Goal: Navigation & Orientation: Understand site structure

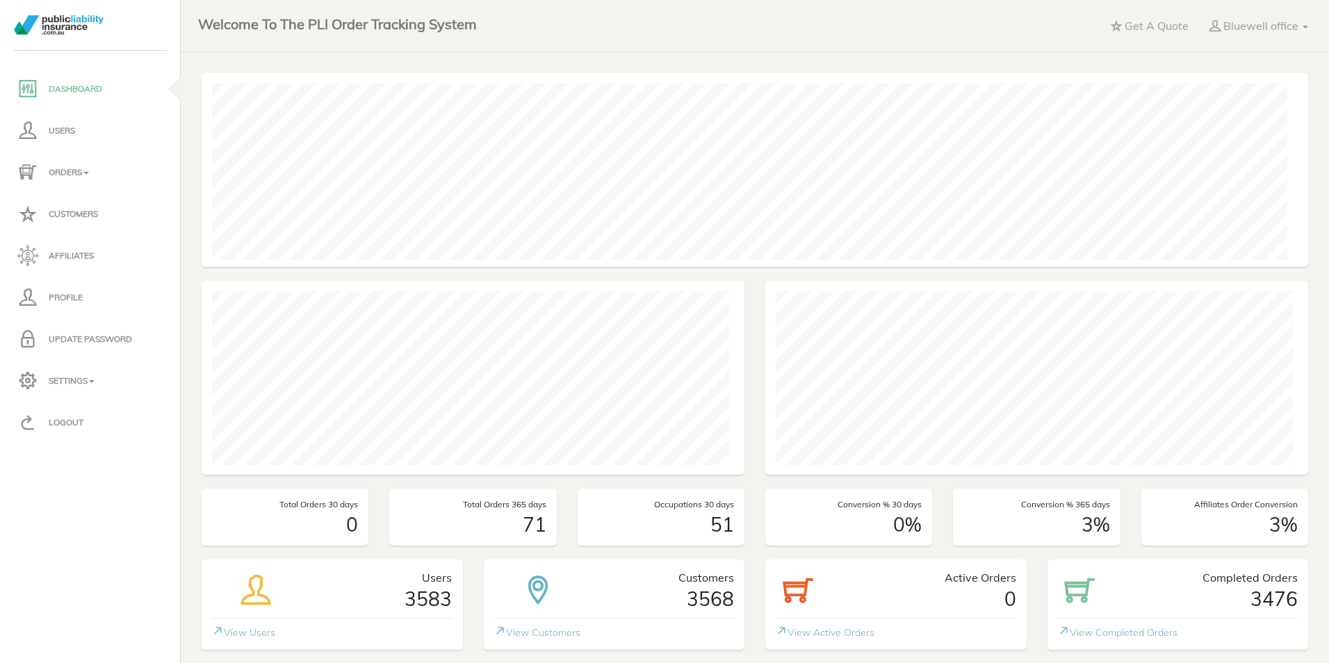
scroll to position [194, 1096]
click at [56, 169] on p "Orders" at bounding box center [90, 172] width 146 height 21
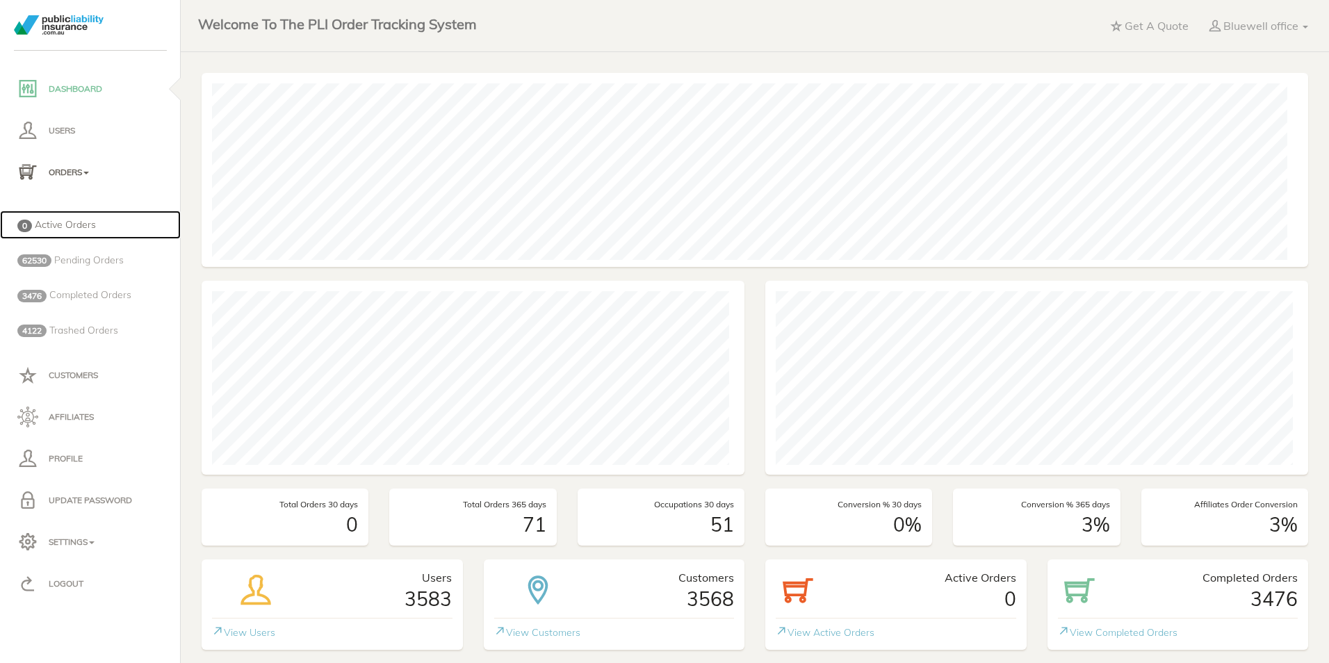
click at [67, 226] on span "Active Orders" at bounding box center [65, 224] width 61 height 13
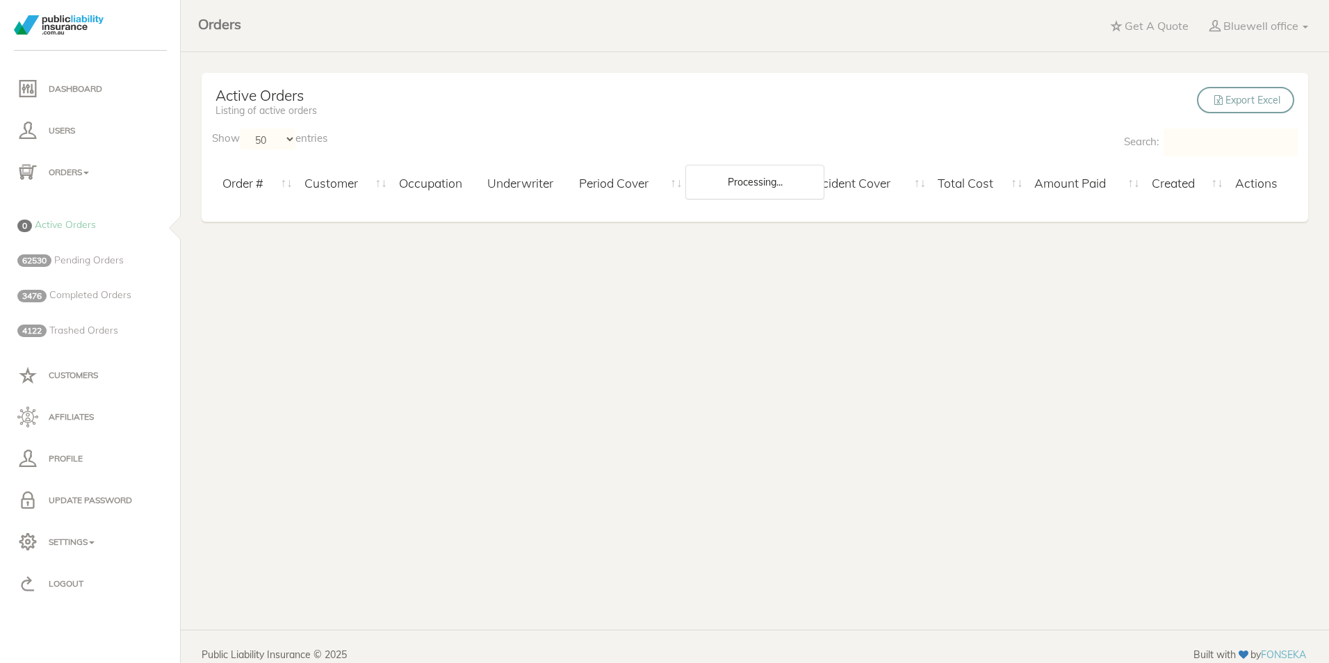
select select "50"
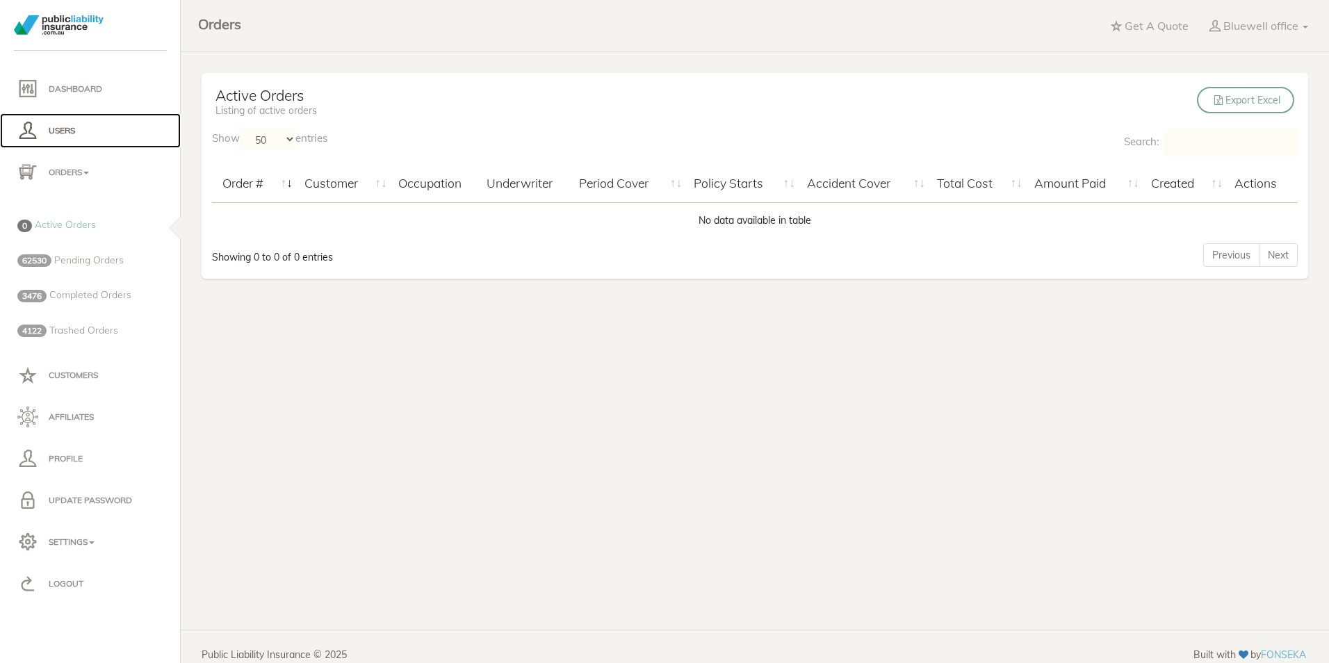
click at [60, 128] on p "Users" at bounding box center [90, 130] width 146 height 21
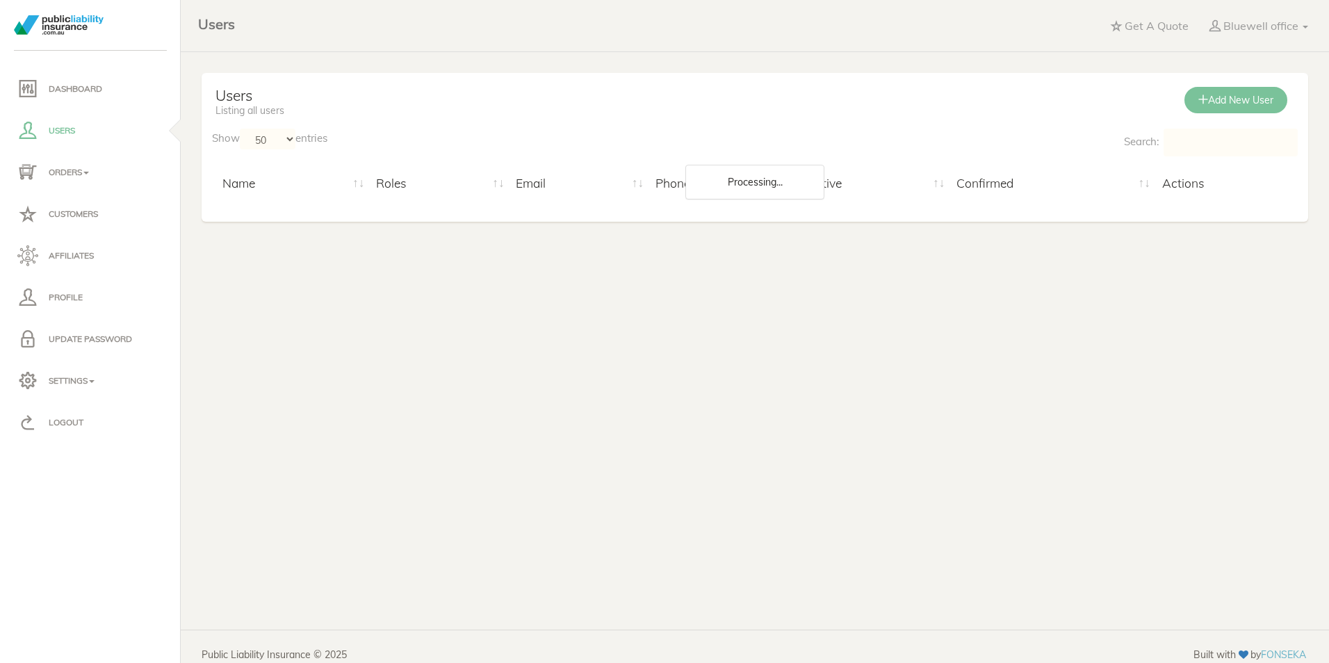
select select "50"
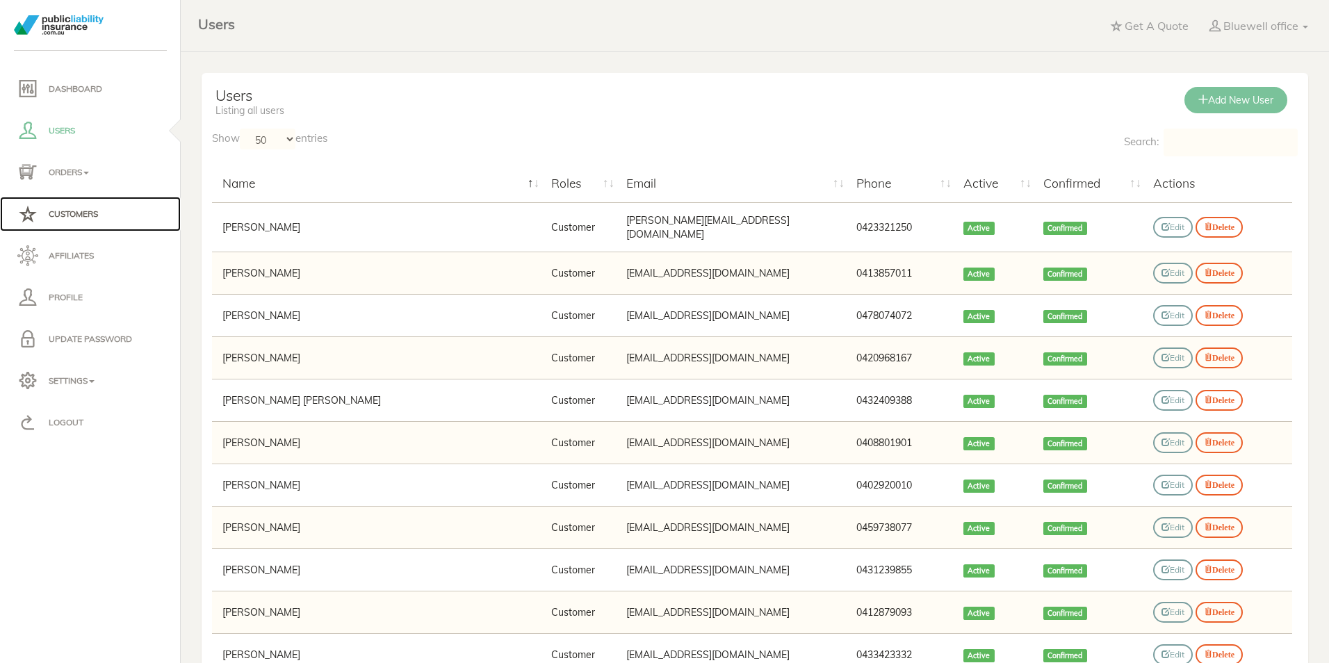
click at [63, 205] on p "Customers" at bounding box center [90, 214] width 146 height 21
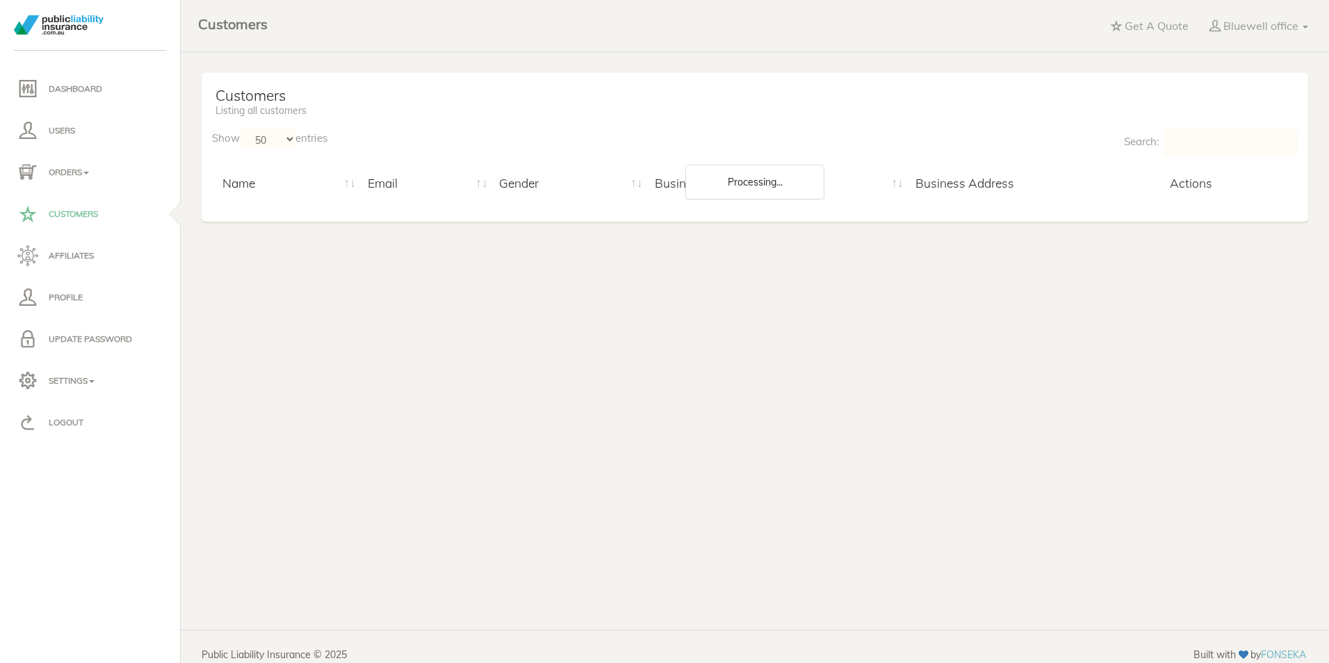
select select "50"
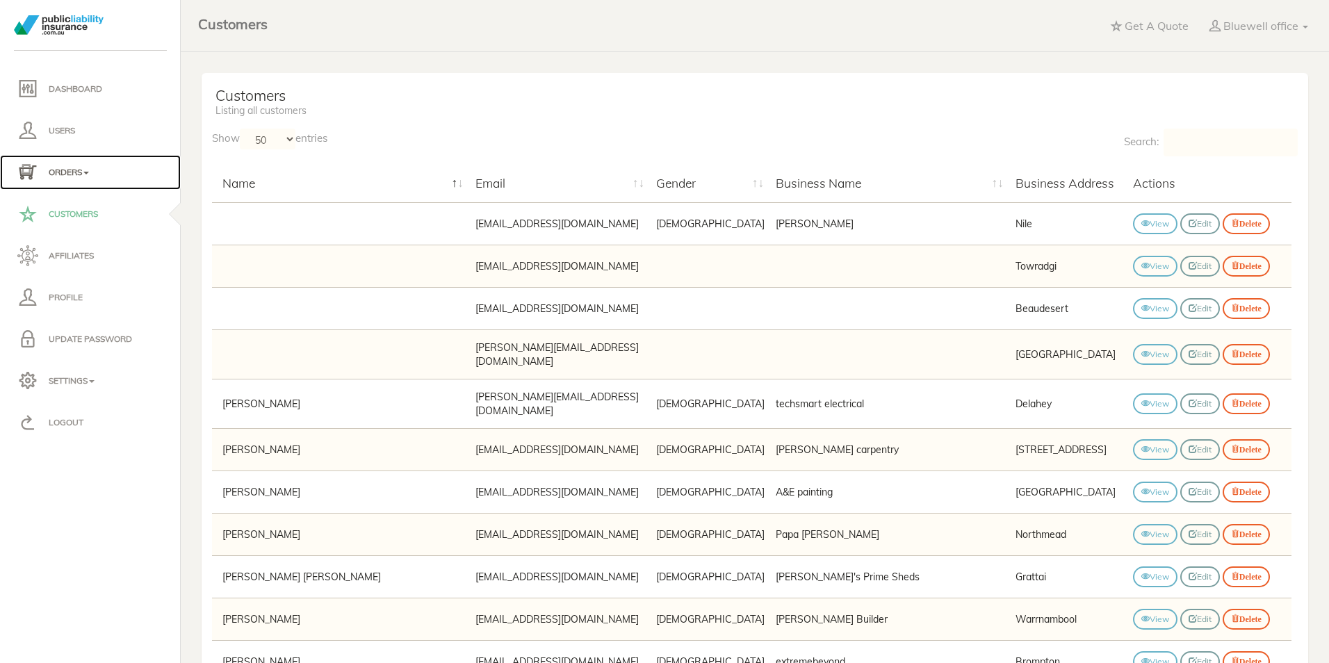
click at [66, 170] on p "Orders" at bounding box center [90, 172] width 146 height 21
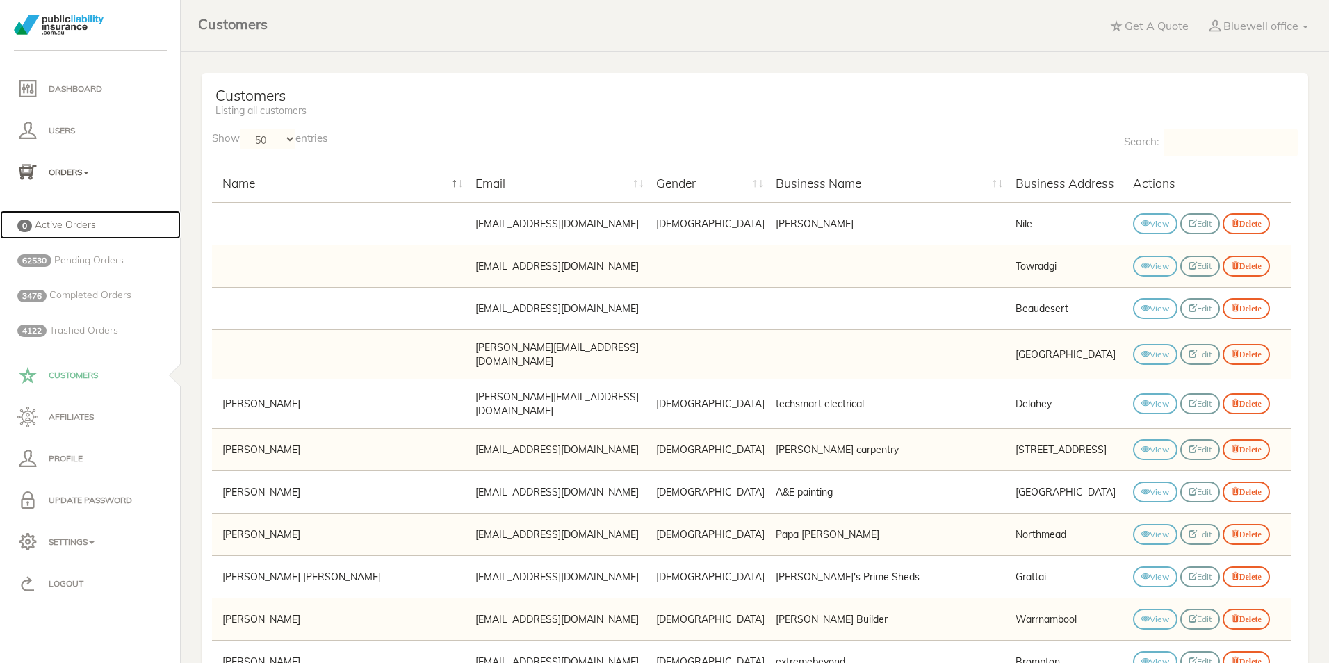
click at [72, 219] on span "Active Orders" at bounding box center [65, 224] width 61 height 13
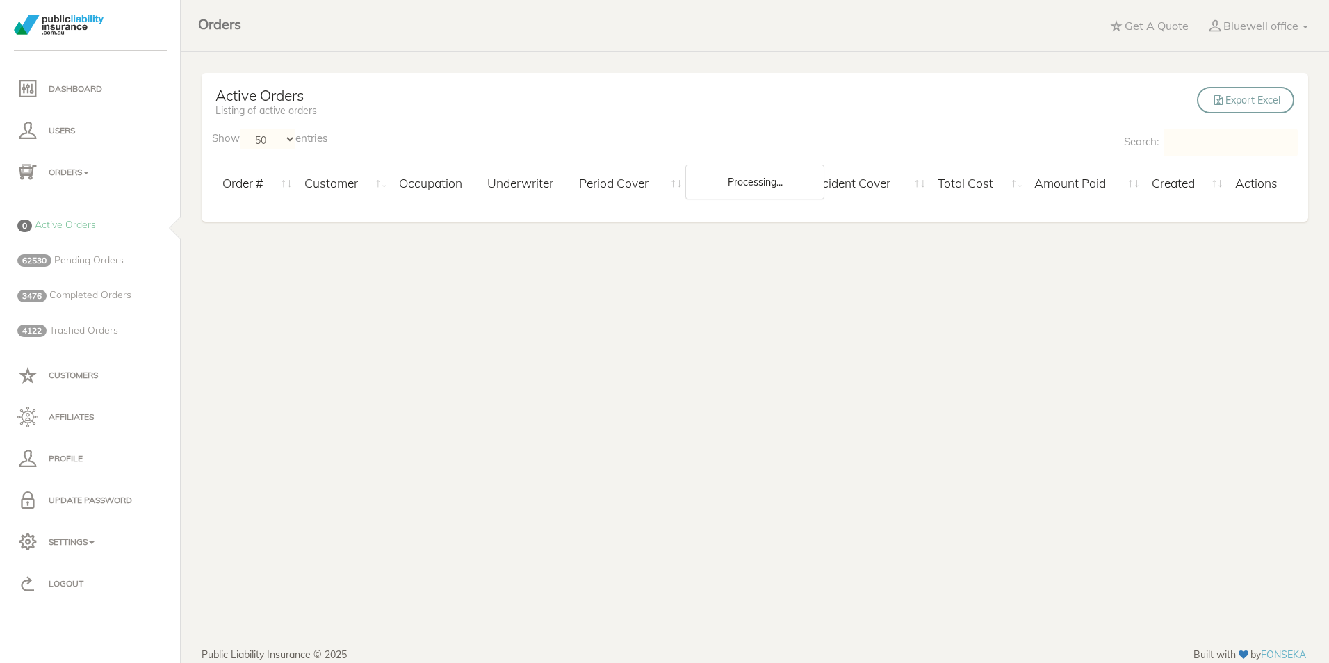
select select "50"
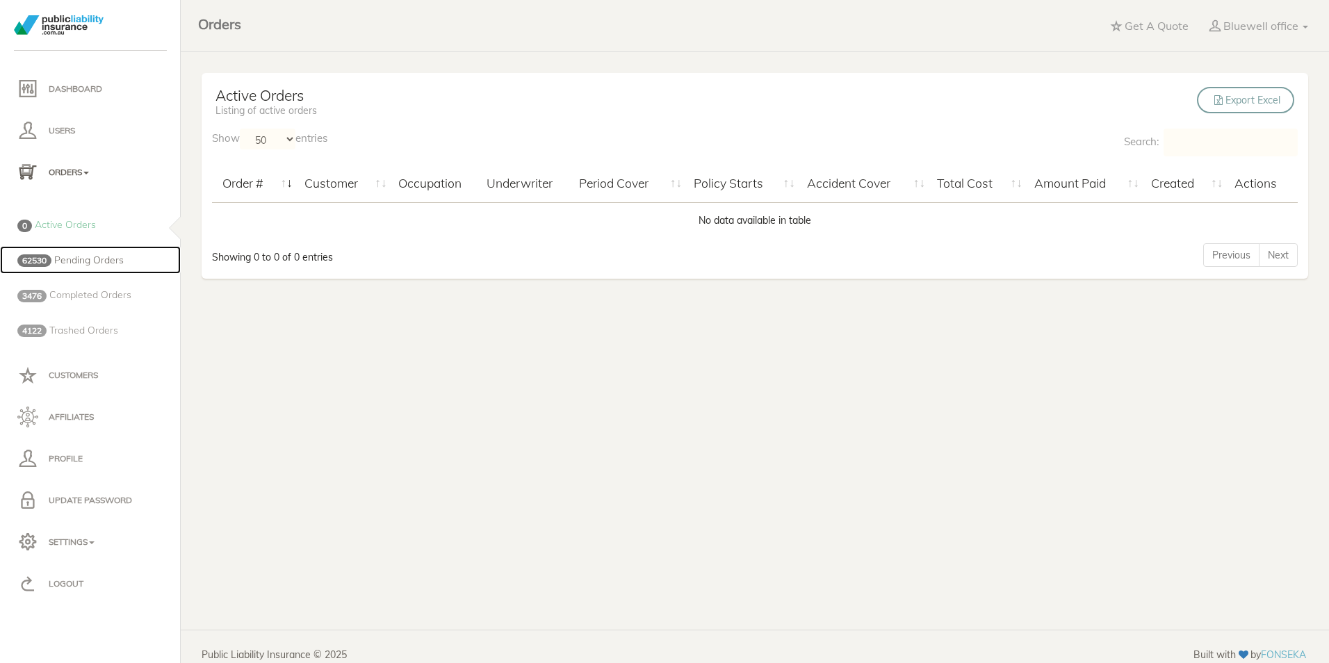
click at [81, 254] on span "Pending Orders" at bounding box center [89, 260] width 70 height 13
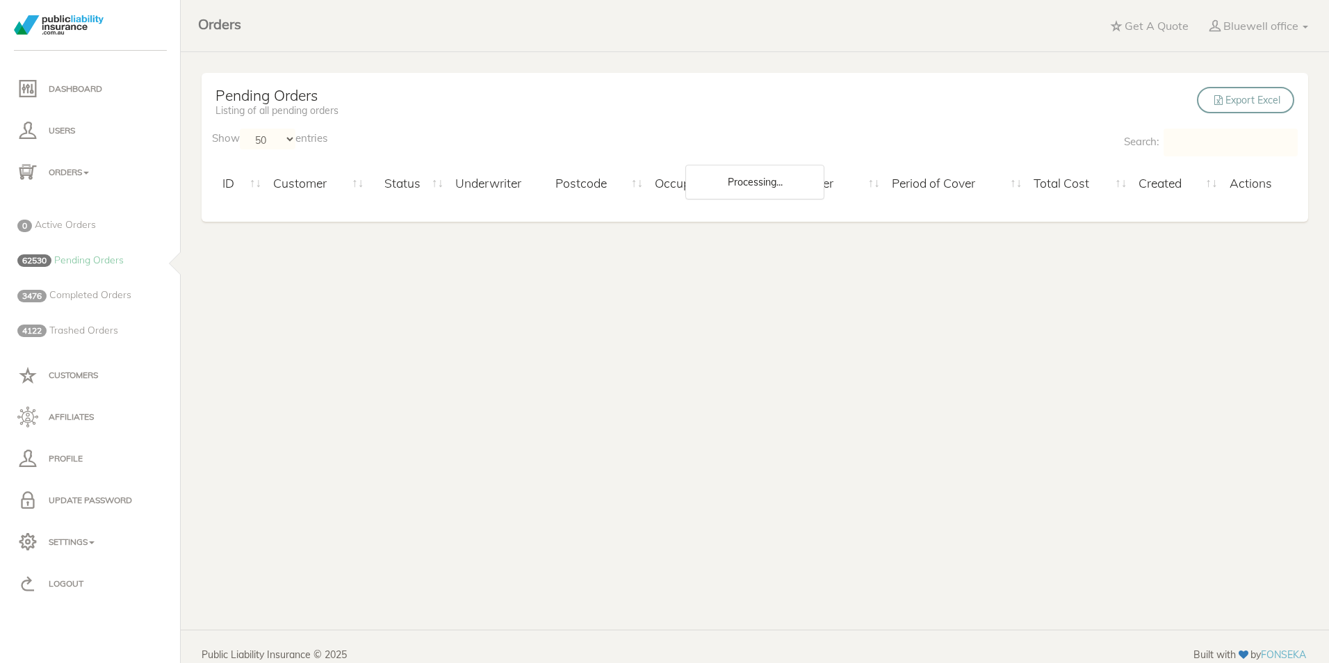
select select "50"
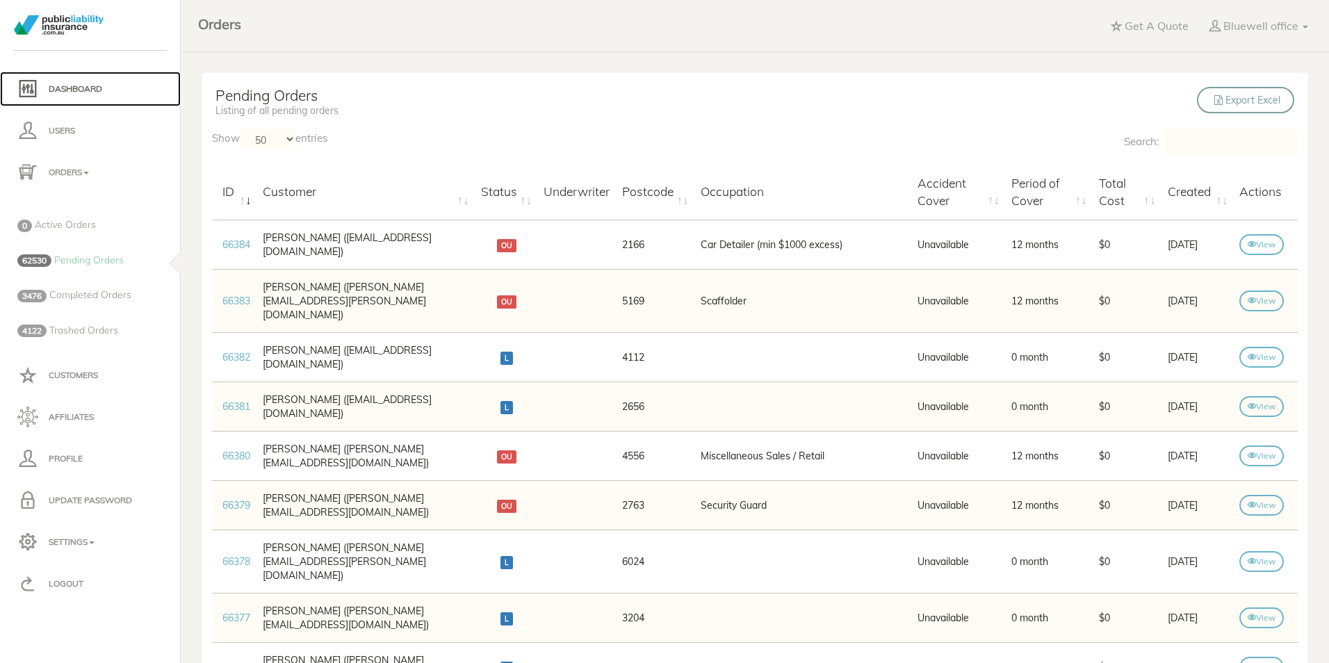
click at [90, 77] on link "Dashboard" at bounding box center [90, 89] width 181 height 35
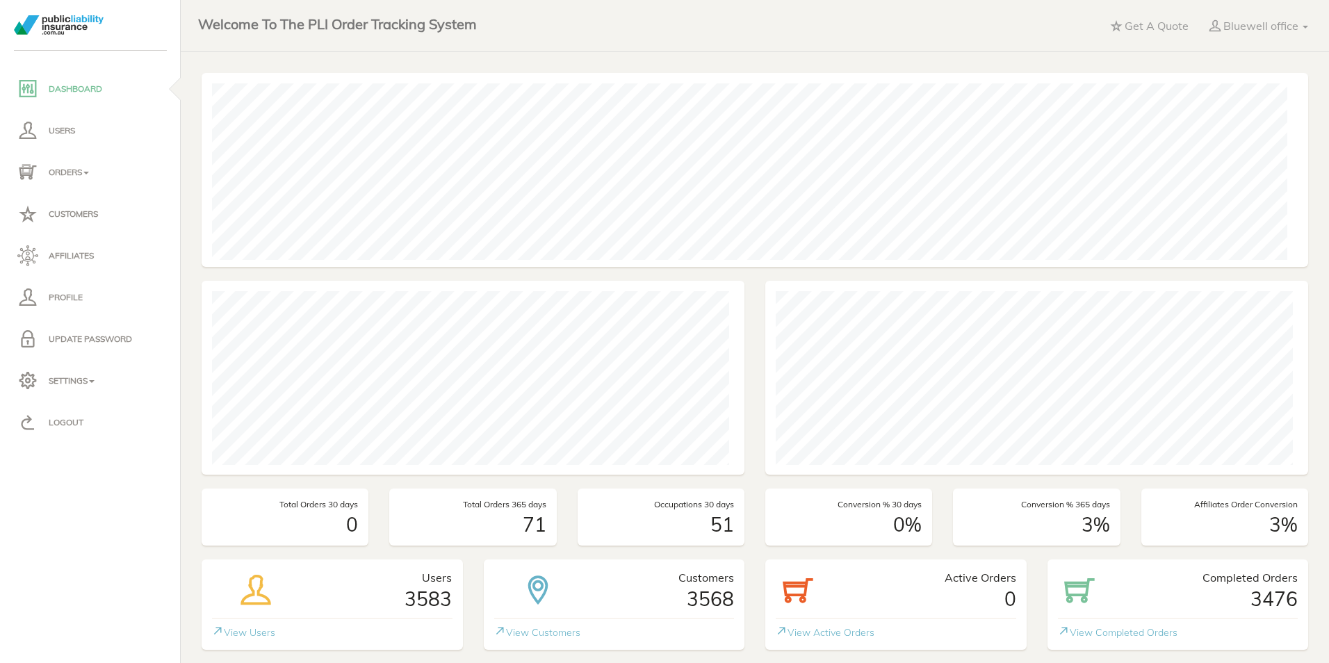
scroll to position [194, 1096]
